Goal: Task Accomplishment & Management: Manage account settings

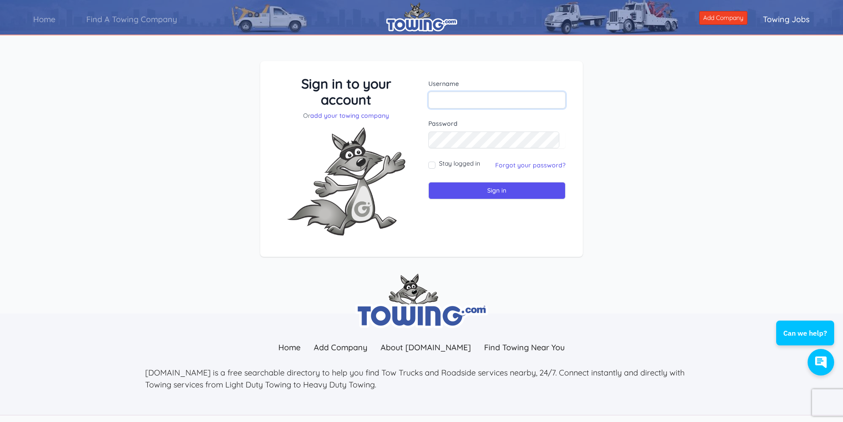
click at [442, 100] on input "text" at bounding box center [497, 100] width 138 height 17
click at [440, 100] on input "text" at bounding box center [497, 100] width 138 height 17
click at [226, 94] on div "Sign in to your account Or add your towing company Username Sign in" at bounding box center [421, 166] width 843 height 252
click at [455, 99] on input "text" at bounding box center [497, 100] width 138 height 17
click at [606, 112] on div "Sign in to your account Or add your towing company Username Sign in" at bounding box center [421, 166] width 843 height 252
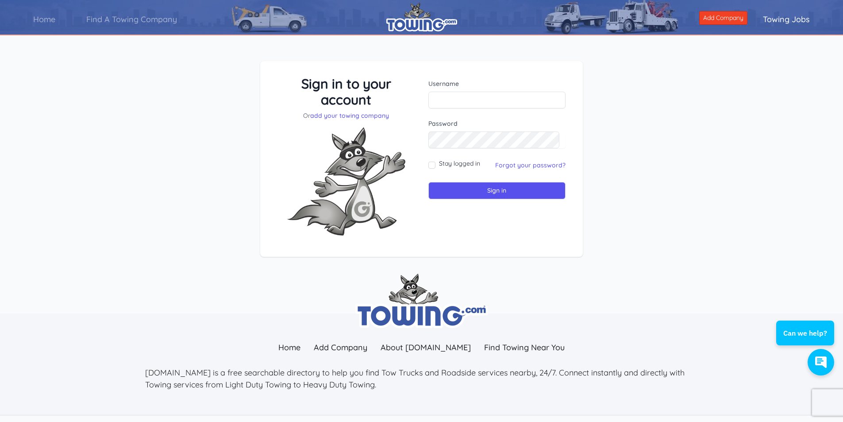
click at [213, 97] on div "Sign in to your account Or add your towing company Username Sign in" at bounding box center [421, 166] width 843 height 252
click at [210, 99] on div "Sign in to your account Or add your towing company Username Sign in" at bounding box center [421, 166] width 843 height 252
click at [214, 101] on div "Sign in to your account Or add your towing company Username Sign in" at bounding box center [421, 166] width 843 height 252
click at [212, 96] on div "Sign in to your account Or add your towing company Username Sign in" at bounding box center [421, 166] width 843 height 252
